Goal: Task Accomplishment & Management: Manage account settings

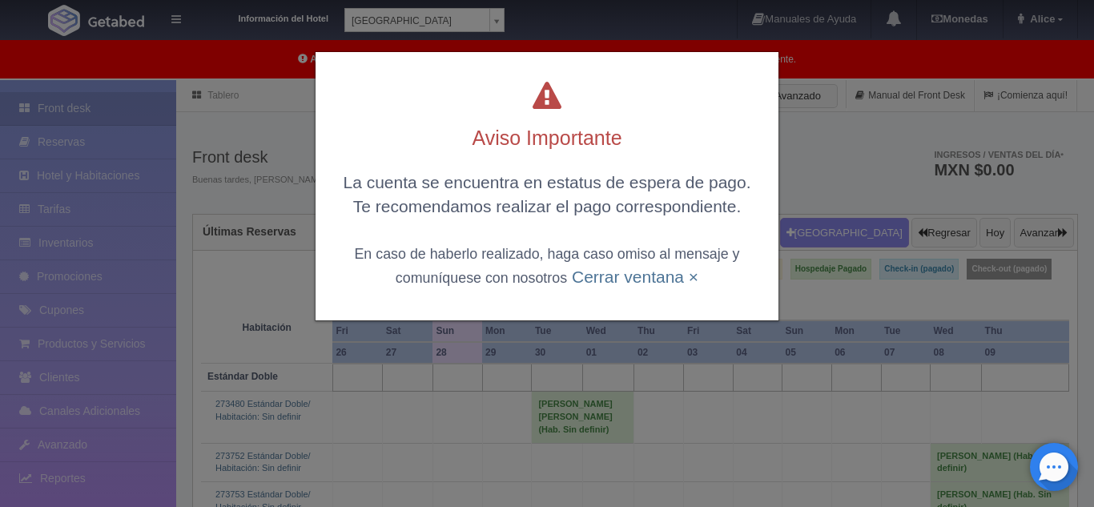
click at [614, 287] on div "La cuenta se encuentra en estatus de espera de pago. Te recomendamos realizar e…" at bounding box center [547, 230] width 431 height 118
click at [622, 278] on link "Cerrar ventana ×" at bounding box center [635, 277] width 127 height 18
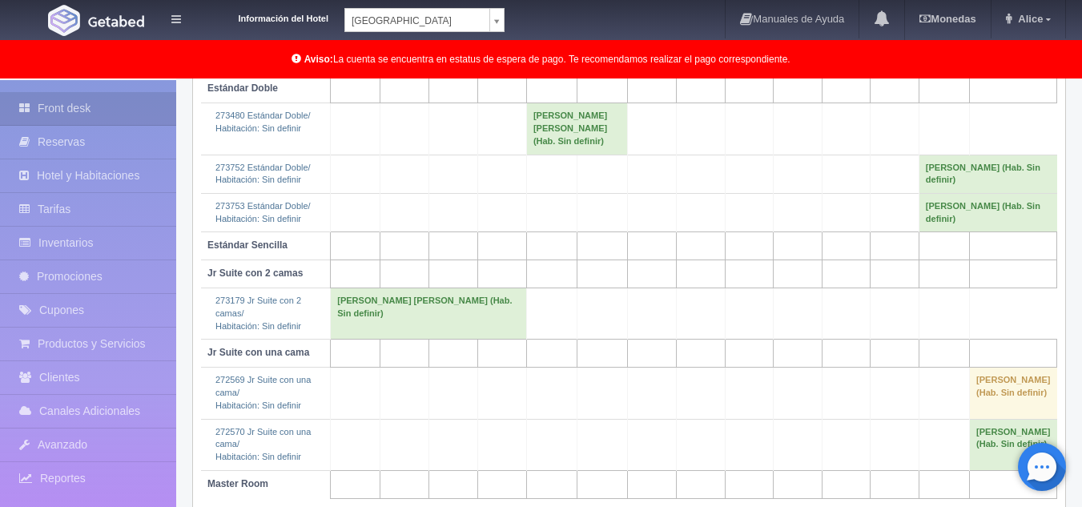
scroll to position [260, 0]
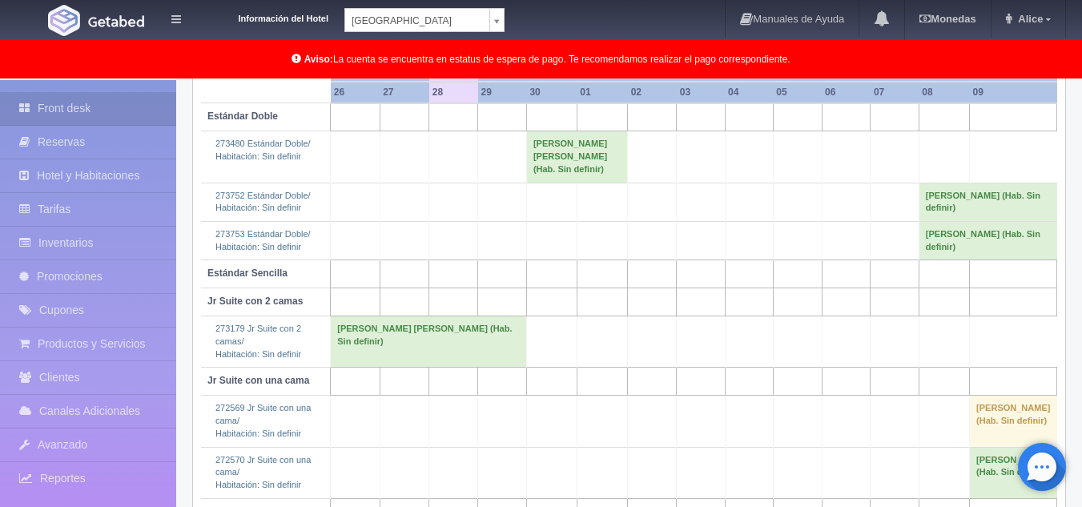
click at [429, 25] on body "Información del Hotel Hotel Plaza Campeche Hotel Plaza Campeche Hotel Plaza Col…" at bounding box center [541, 203] width 1082 height 767
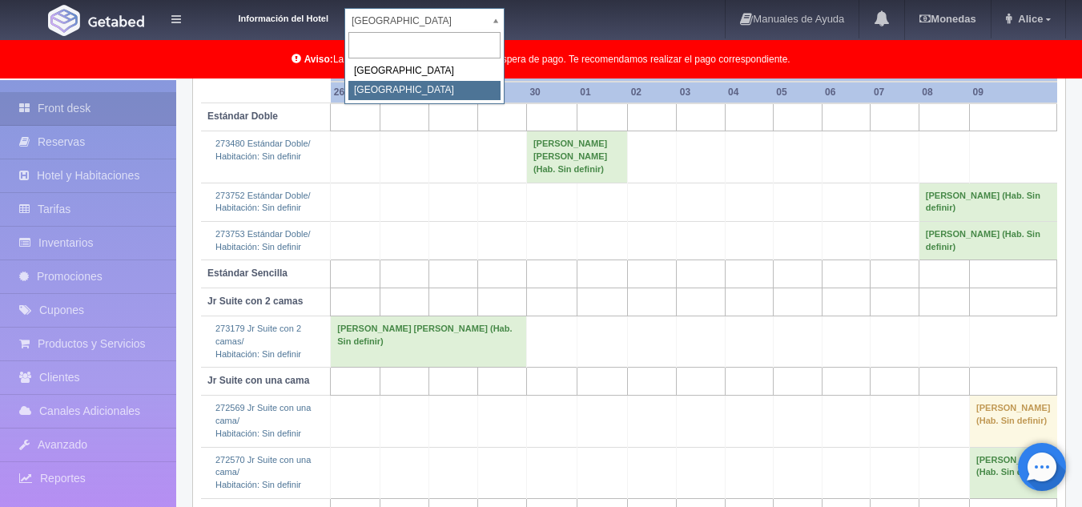
select select "375"
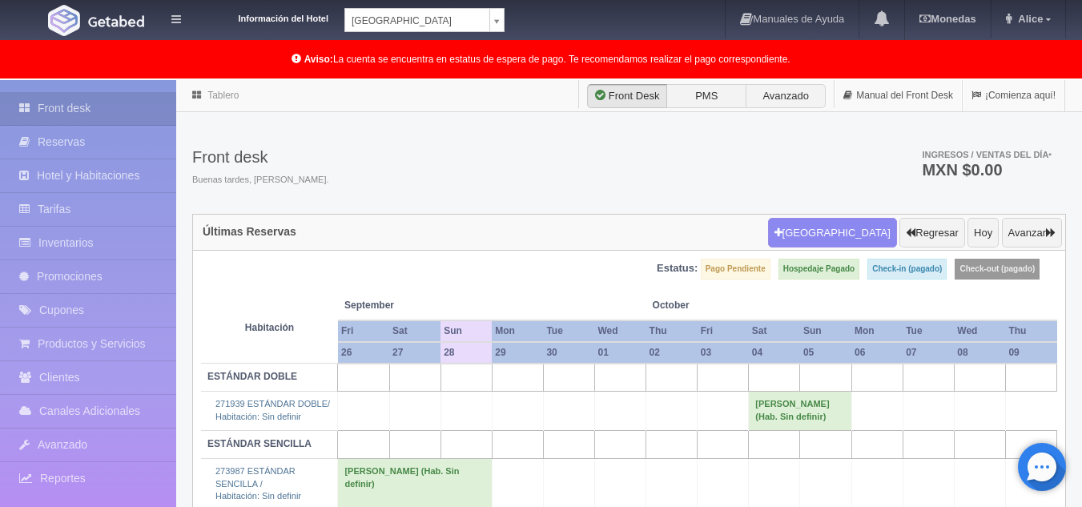
click at [431, 34] on div "Información del Hotel Hotel Plaza Colonial Hotel Plaza Campeche Hotel Plaza Col…" at bounding box center [541, 20] width 1082 height 40
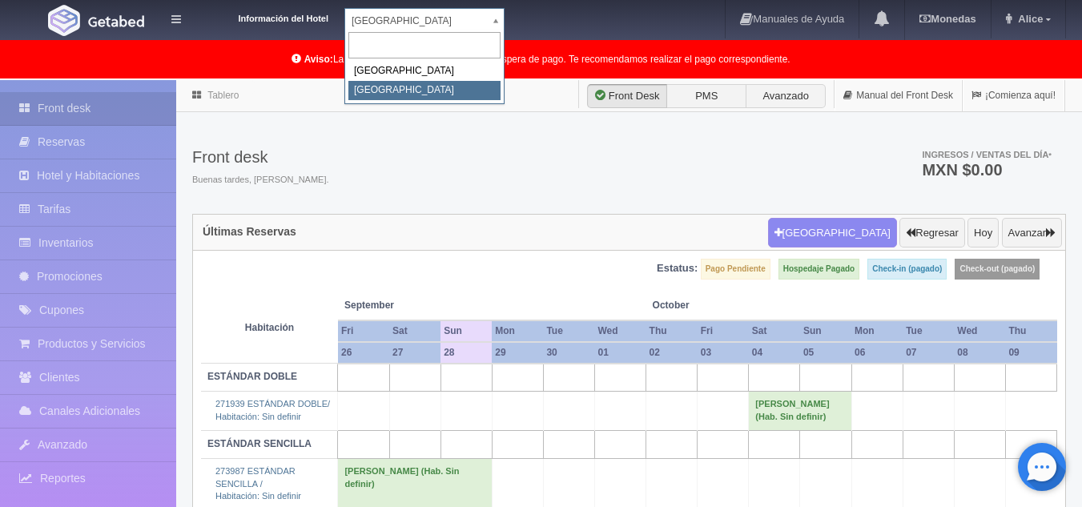
drag, startPoint x: 433, startPoint y: 30, endPoint x: 431, endPoint y: 66, distance: 36.1
click at [433, 80] on body "Información del Hotel Hotel Plaza Colonial Hotel Plaza Campeche Hotel Plaza Col…" at bounding box center [541, 334] width 1082 height 509
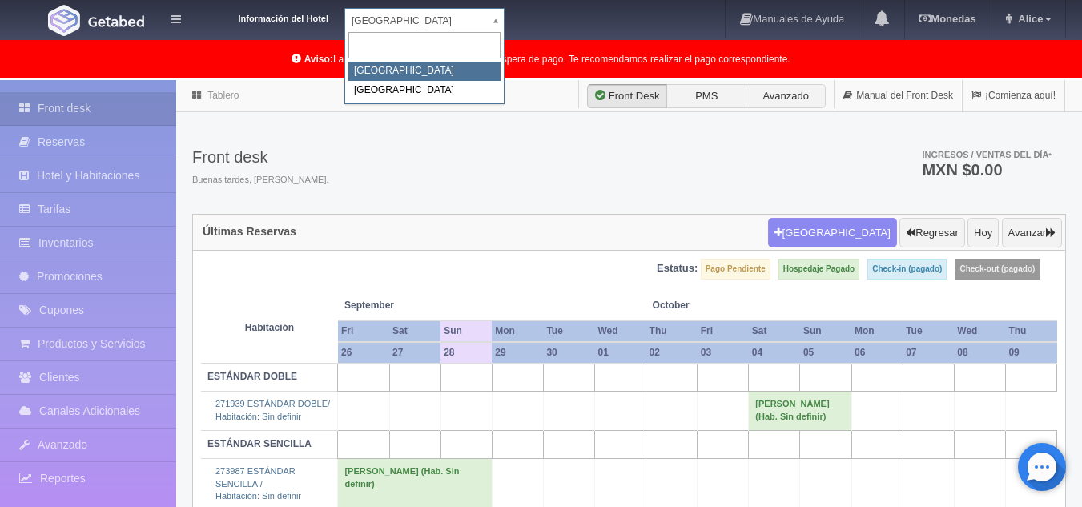
select select "342"
